Goal: Task Accomplishment & Management: Manage account settings

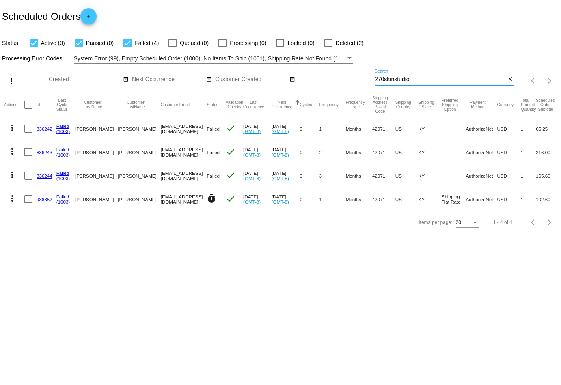
drag, startPoint x: 430, startPoint y: 79, endPoint x: 318, endPoint y: 79, distance: 111.6
click at [318, 79] on div "more_vert Sep Jan Feb Mar [DATE]" at bounding box center [280, 78] width 561 height 29
paste input "[EMAIL_ADDRESS][DOMAIN_NAME]"
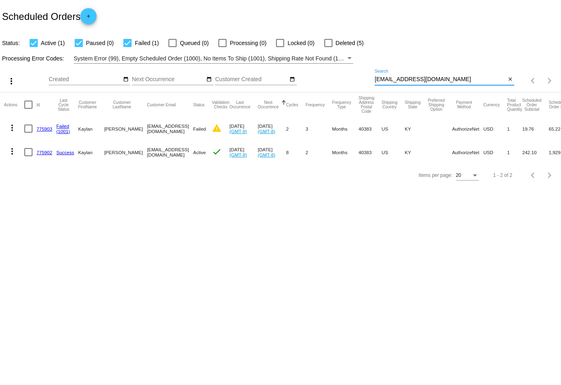
type input "[EMAIL_ADDRESS][DOMAIN_NAME]"
click at [129, 43] on div at bounding box center [127, 43] width 8 height 8
click at [127, 47] on input "Failed (1)" at bounding box center [127, 47] width 0 height 0
checkbox input "false"
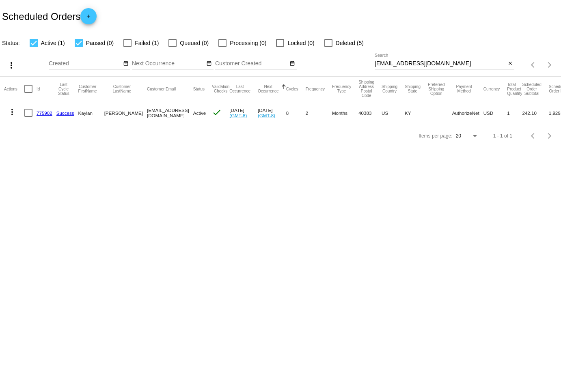
click at [12, 112] on mat-icon "more_vert" at bounding box center [12, 112] width 10 height 10
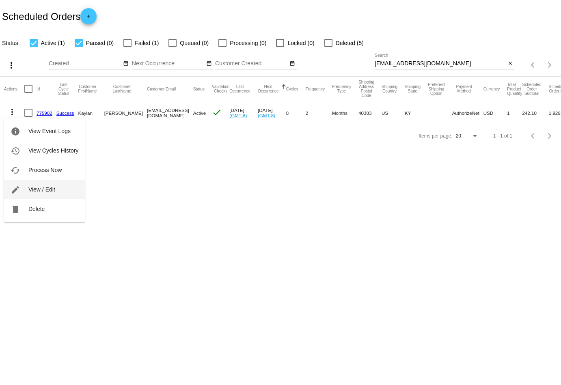
click at [60, 199] on button "edit View / Edit" at bounding box center [44, 189] width 81 height 19
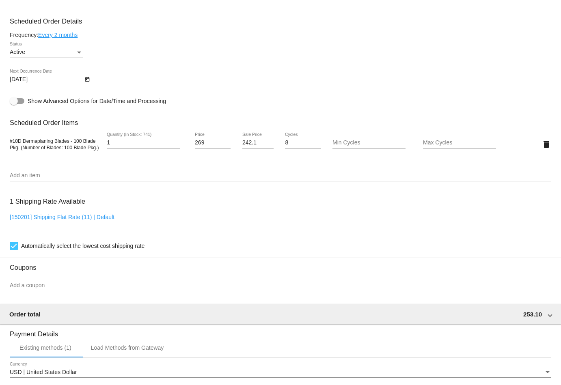
scroll to position [464, 0]
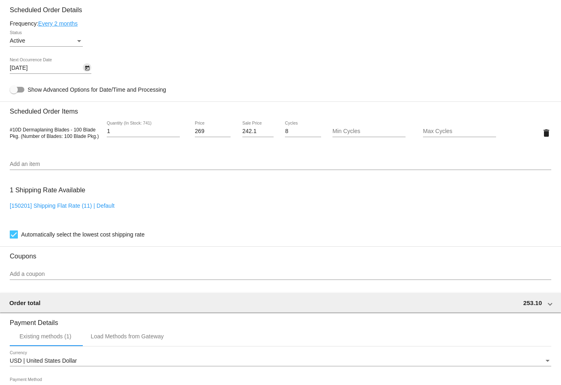
click at [86, 68] on icon "Open calendar" at bounding box center [87, 68] width 4 height 5
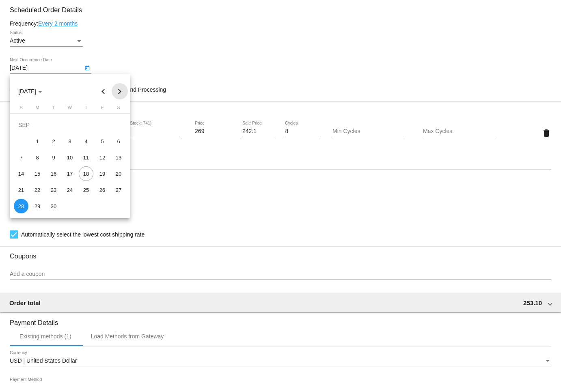
click at [117, 90] on button "Next month" at bounding box center [120, 91] width 16 height 16
click at [40, 189] on div "24" at bounding box center [37, 190] width 15 height 15
type input "[DATE]"
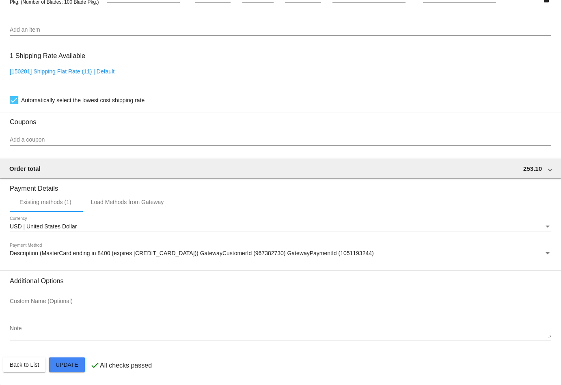
scroll to position [599, 0]
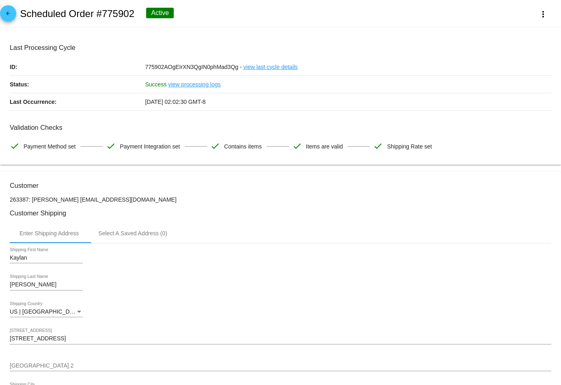
scroll to position [0, 0]
click at [13, 15] on link "arrow_back" at bounding box center [8, 13] width 16 height 16
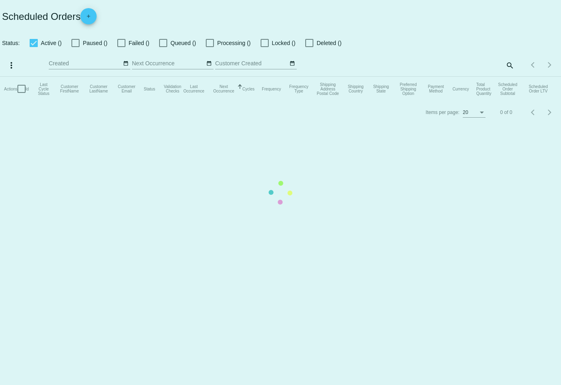
checkbox input "true"
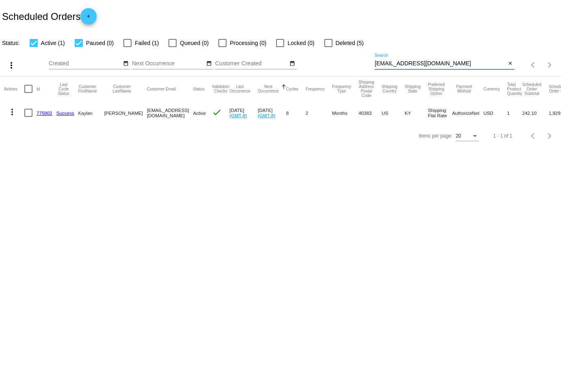
drag, startPoint x: 470, startPoint y: 62, endPoint x: 341, endPoint y: 62, distance: 129.0
click at [341, 62] on div "more_vert Sep Jan Feb Mar [DATE]" at bounding box center [280, 62] width 561 height 29
paste input "angel@skincarebyange"
type input "[EMAIL_ADDRESS][DOMAIN_NAME]"
click at [11, 112] on mat-icon "more_vert" at bounding box center [12, 112] width 10 height 10
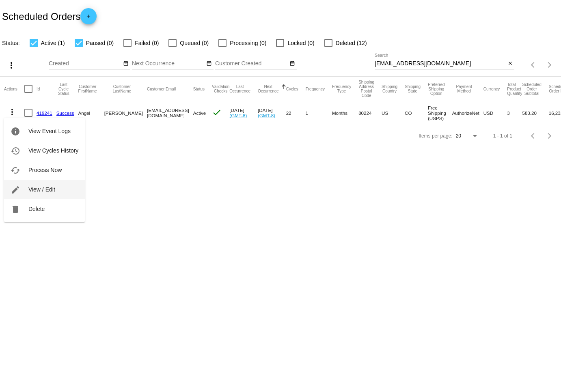
click at [34, 194] on button "edit View / Edit" at bounding box center [44, 189] width 81 height 19
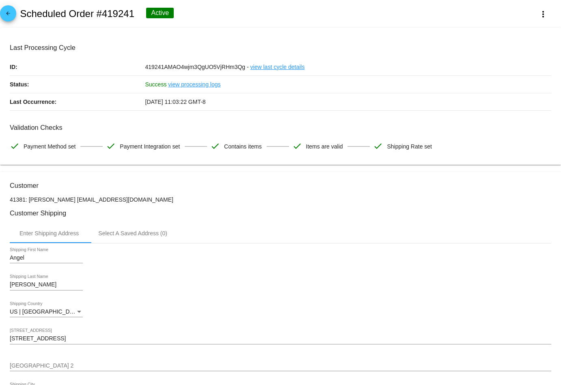
click at [11, 15] on mat-icon "arrow_back" at bounding box center [8, 16] width 10 height 10
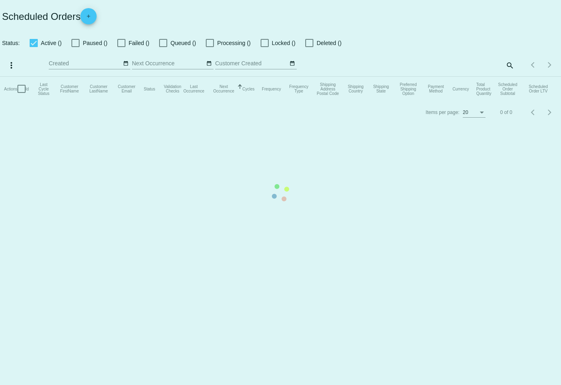
checkbox input "true"
